Goal: Task Accomplishment & Management: Use online tool/utility

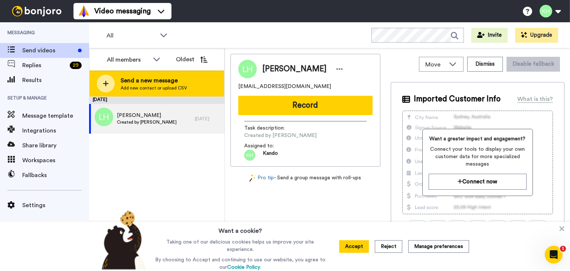
click at [131, 88] on span "Add new contact or upload CSV" at bounding box center [154, 88] width 66 height 6
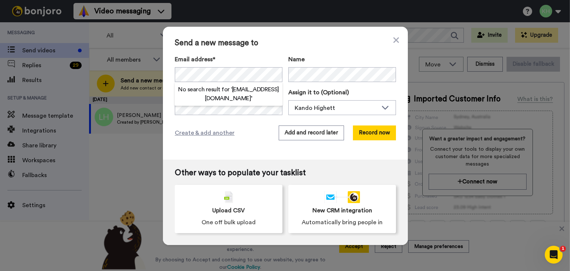
click at [258, 146] on div "Send a new message to Email address* No search result for ‘ [EMAIL_ADDRESS][DOM…" at bounding box center [285, 93] width 245 height 133
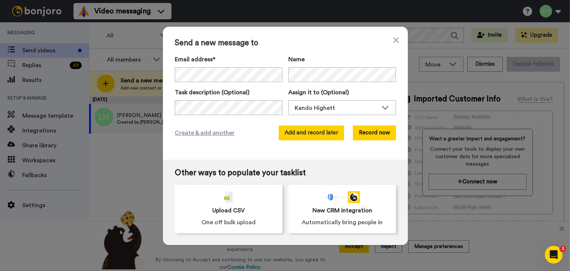
click at [289, 134] on button "Add and record later" at bounding box center [311, 132] width 65 height 15
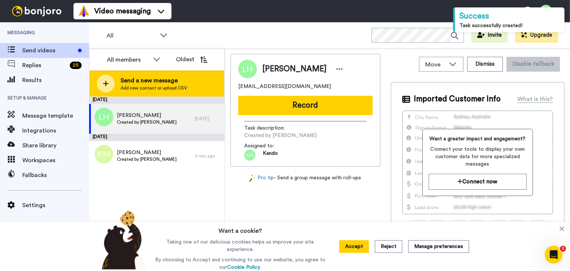
click at [120, 87] on div "Send a new message Add new contact or upload CSV" at bounding box center [156, 84] width 135 height 26
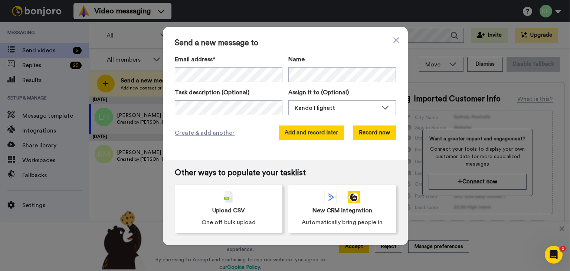
click at [303, 134] on button "Add and record later" at bounding box center [311, 132] width 65 height 15
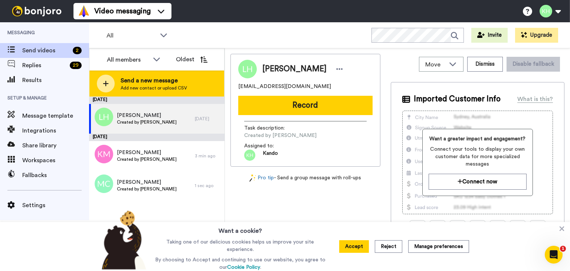
click at [128, 82] on span "Send a new message" at bounding box center [154, 80] width 66 height 9
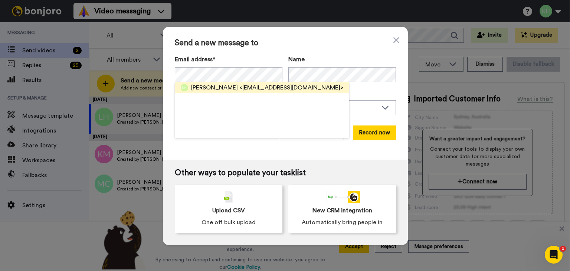
click at [239, 89] on span "<[EMAIL_ADDRESS][DOMAIN_NAME]>" at bounding box center [291, 87] width 104 height 9
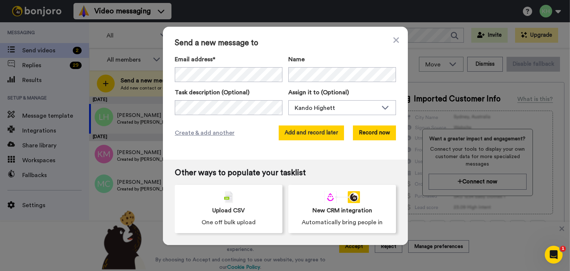
click at [322, 133] on button "Add and record later" at bounding box center [311, 132] width 65 height 15
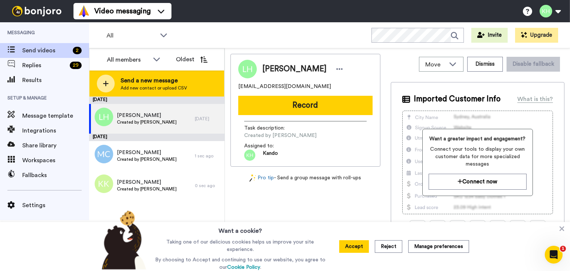
click at [129, 84] on span "Send a new message" at bounding box center [154, 80] width 66 height 9
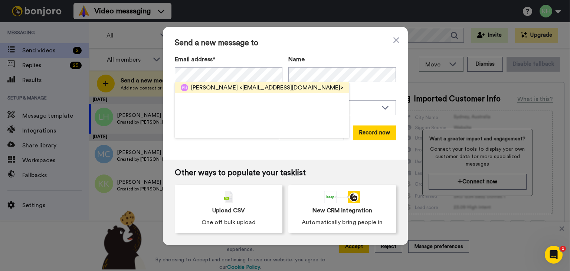
click at [239, 88] on span "<[EMAIL_ADDRESS][DOMAIN_NAME]>" at bounding box center [291, 87] width 104 height 9
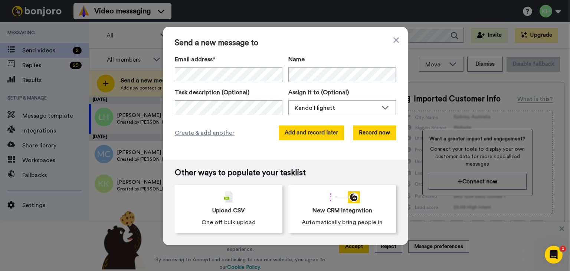
click at [316, 133] on button "Add and record later" at bounding box center [311, 132] width 65 height 15
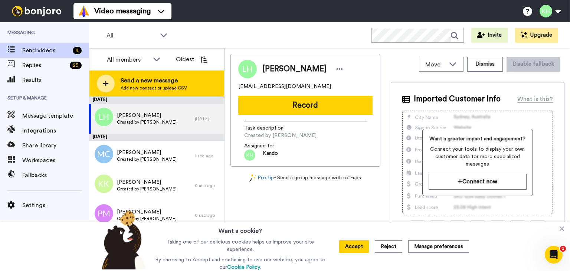
click at [166, 85] on span "Send a new message" at bounding box center [154, 80] width 66 height 9
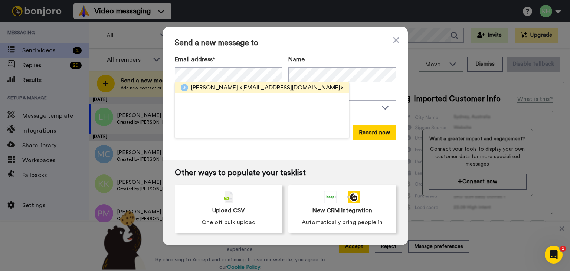
click at [239, 87] on span "<[EMAIL_ADDRESS][DOMAIN_NAME]>" at bounding box center [291, 87] width 104 height 9
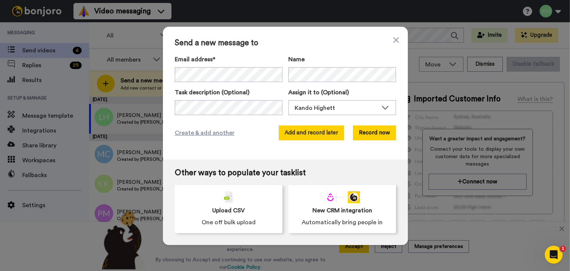
click at [313, 133] on button "Add and record later" at bounding box center [311, 132] width 65 height 15
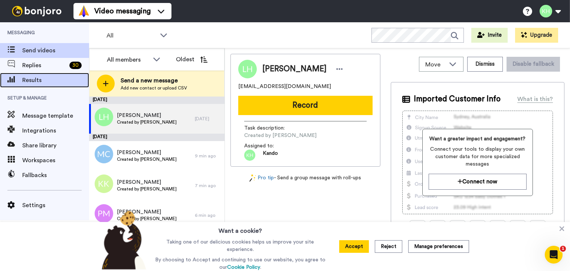
click at [38, 84] on span "Results" at bounding box center [55, 80] width 67 height 9
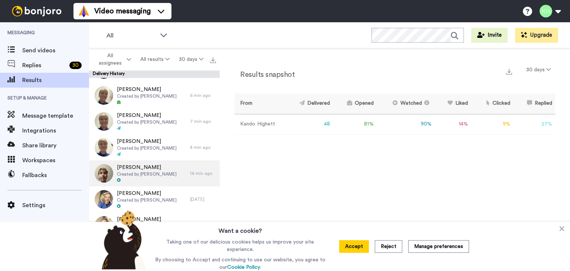
scroll to position [45, 0]
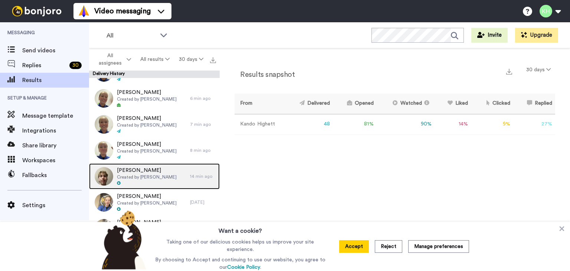
click at [135, 179] on span "Created by [PERSON_NAME]" at bounding box center [147, 177] width 60 height 6
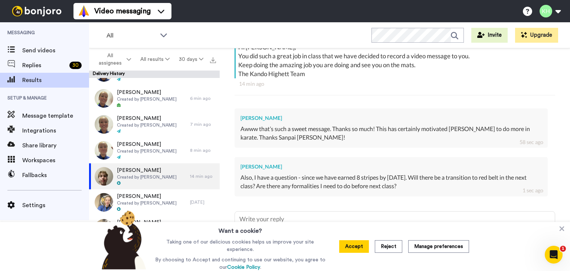
scroll to position [143, 0]
click at [561, 231] on icon at bounding box center [562, 228] width 5 height 5
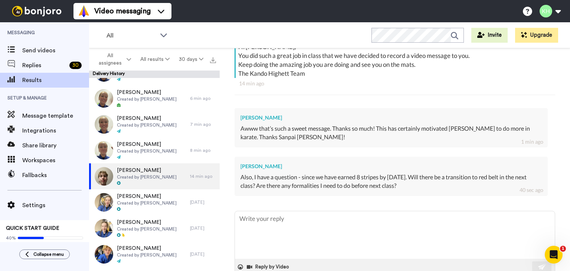
type textarea "x"
